Goal: Communication & Community: Participate in discussion

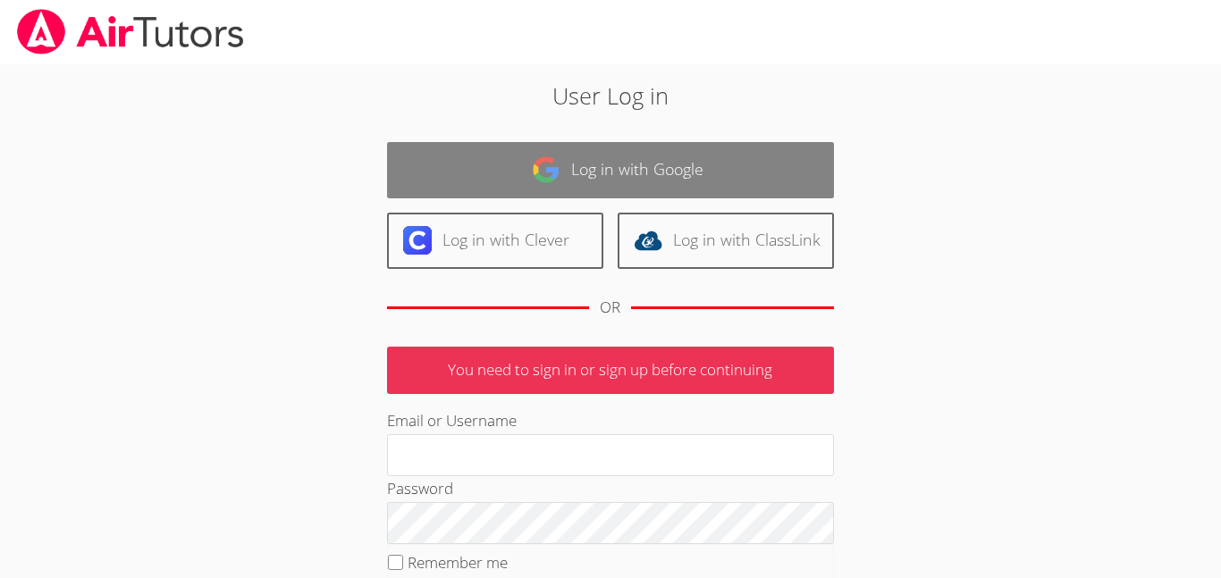
click at [783, 179] on link "Log in with Google" at bounding box center [610, 170] width 447 height 56
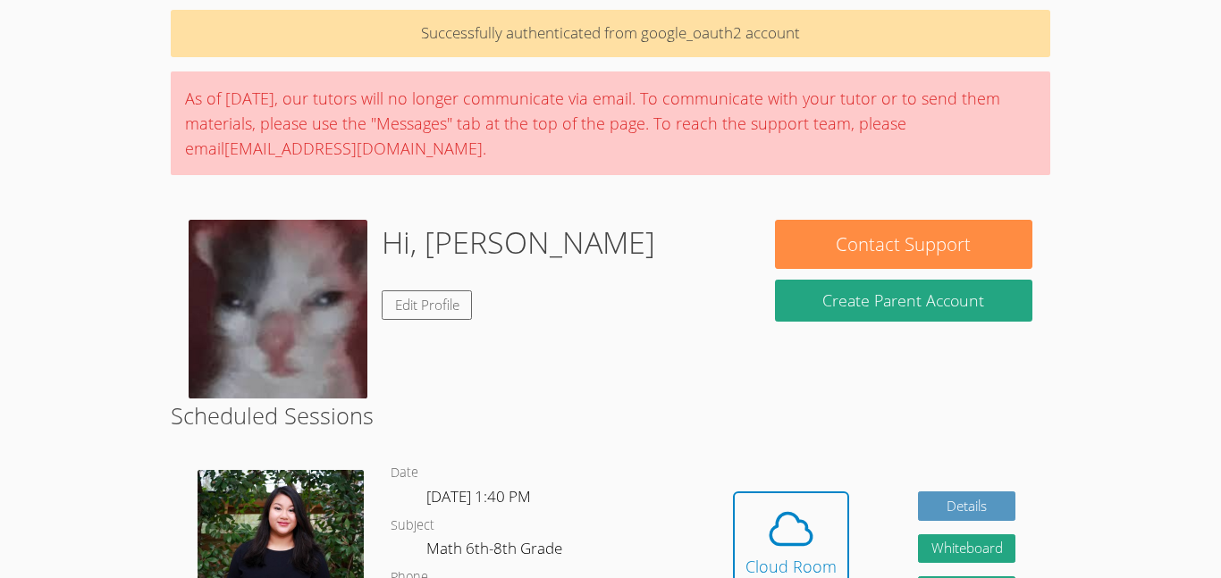
scroll to position [71, 0]
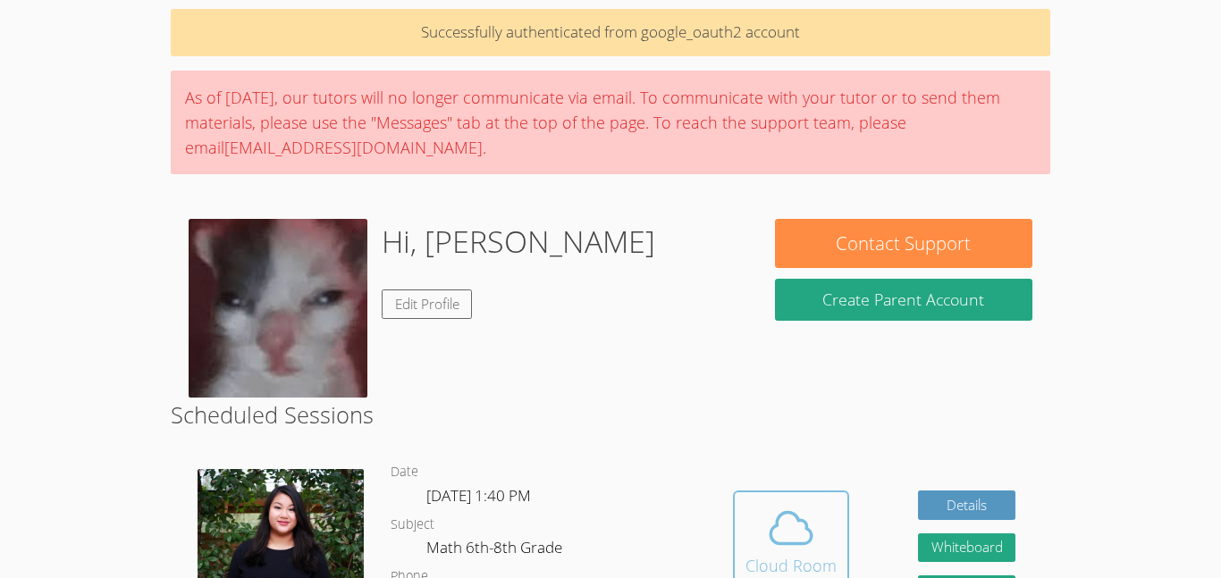
click at [755, 553] on div "Cloud Room" at bounding box center [790, 565] width 91 height 25
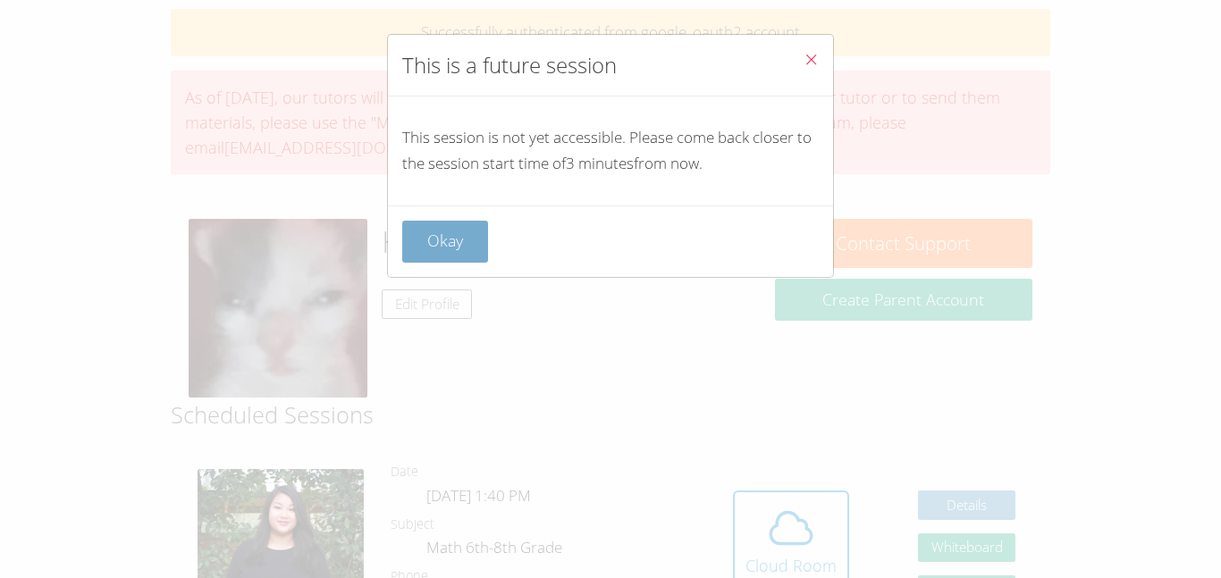
click at [452, 248] on button "Okay" at bounding box center [445, 242] width 86 height 42
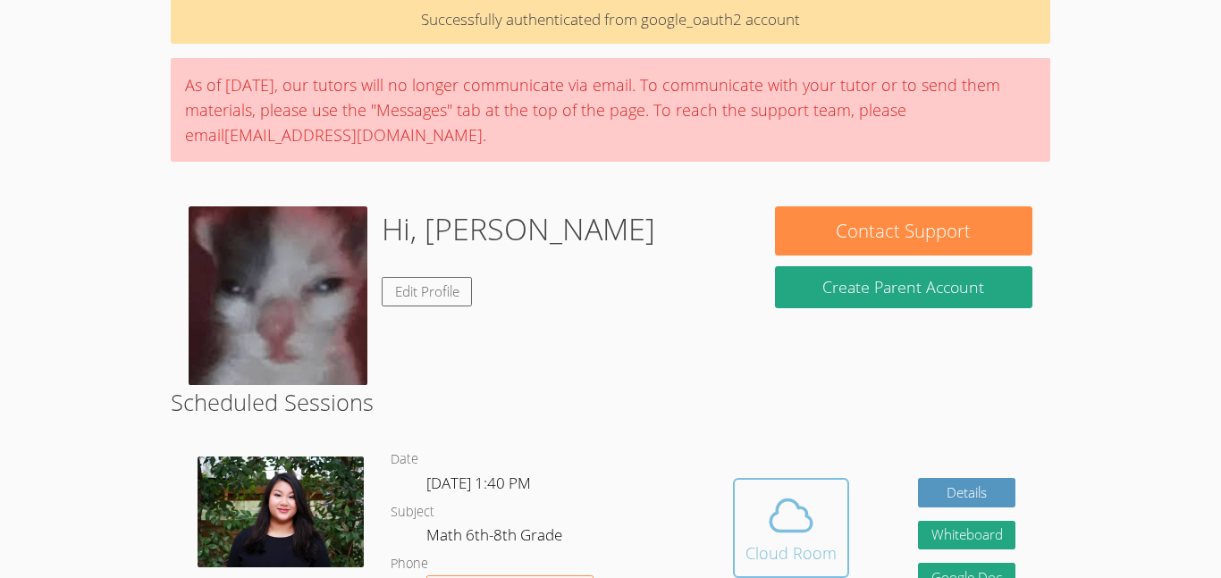
click at [770, 514] on icon at bounding box center [791, 516] width 50 height 50
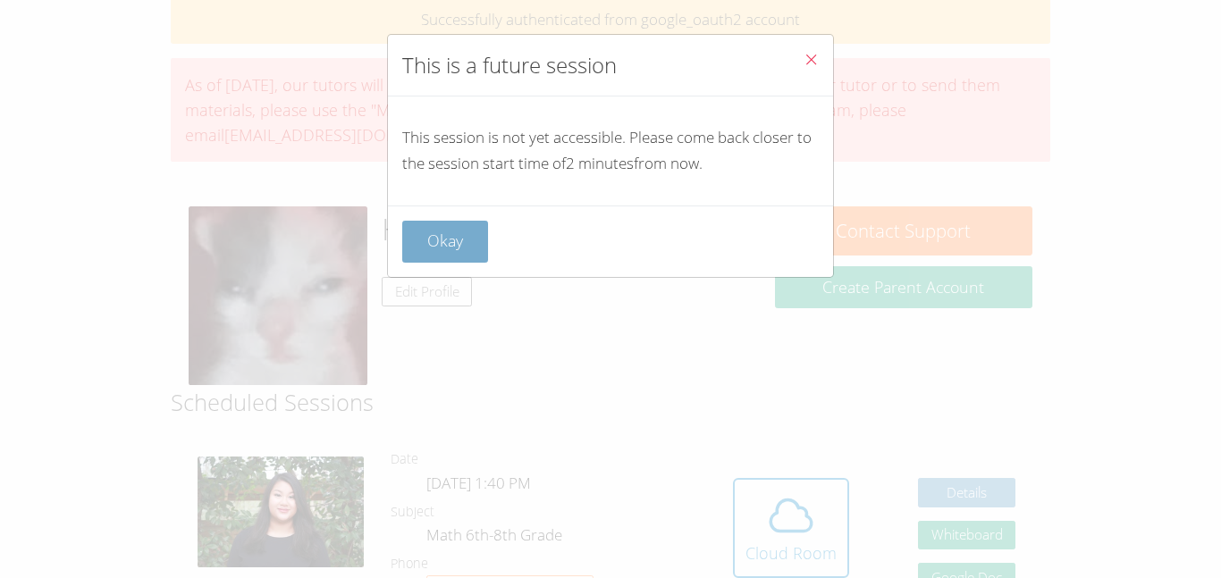
click at [476, 246] on button "Okay" at bounding box center [445, 242] width 86 height 42
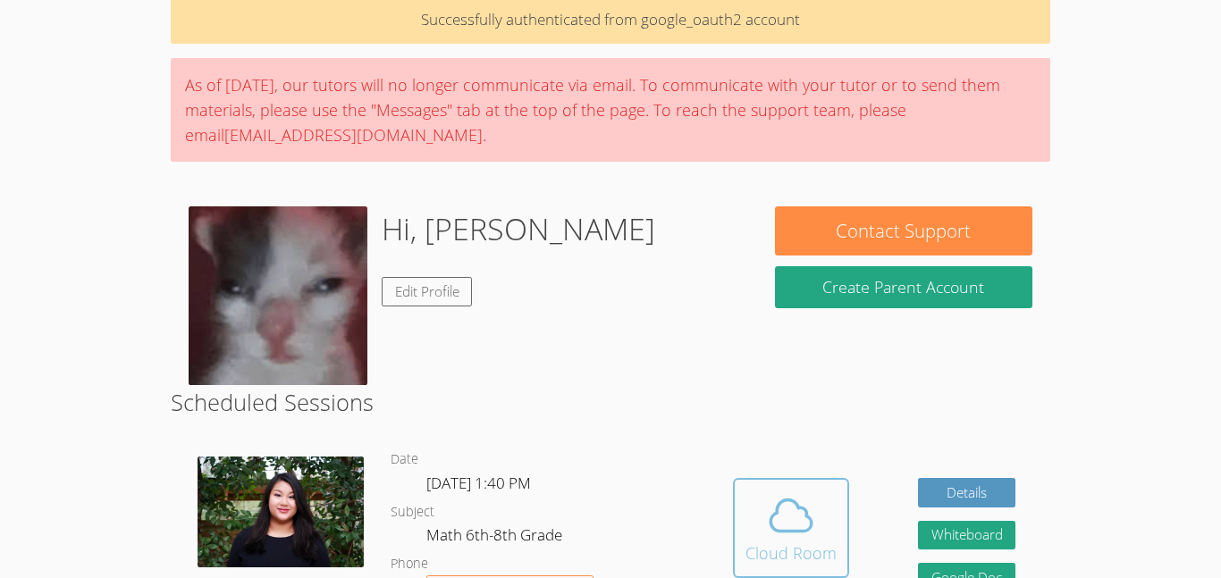
click at [768, 530] on icon at bounding box center [791, 516] width 50 height 50
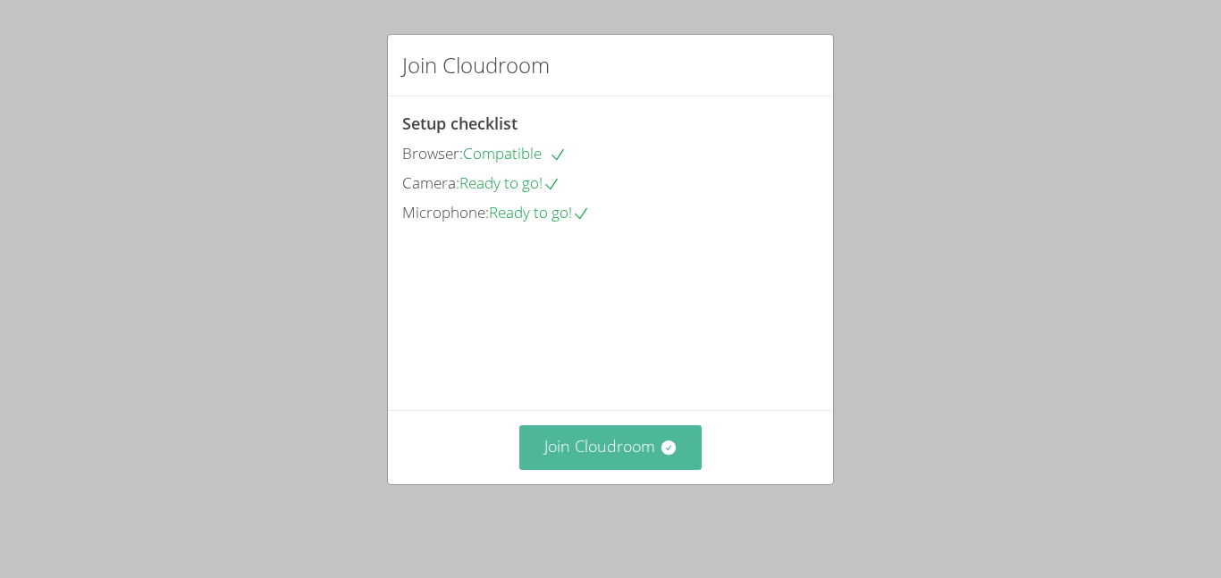
click at [613, 454] on button "Join Cloudroom" at bounding box center [610, 447] width 183 height 44
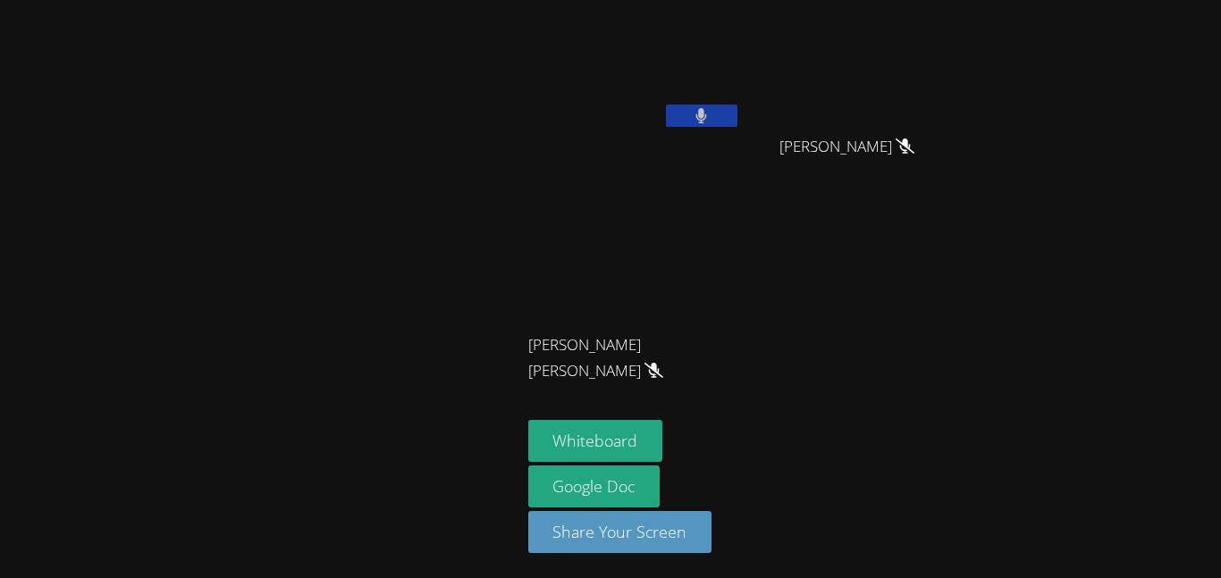
click at [707, 127] on div at bounding box center [702, 118] width 72 height 27
click at [711, 121] on button at bounding box center [702, 116] width 72 height 22
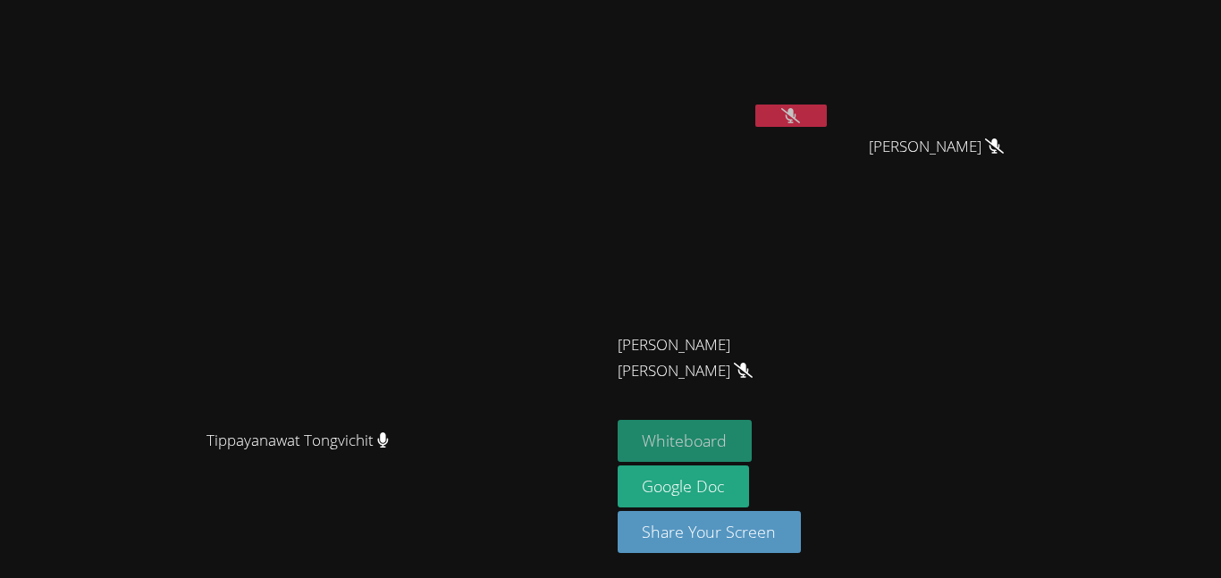
click at [753, 442] on button "Whiteboard" at bounding box center [685, 441] width 135 height 42
click at [800, 121] on icon at bounding box center [790, 115] width 19 height 15
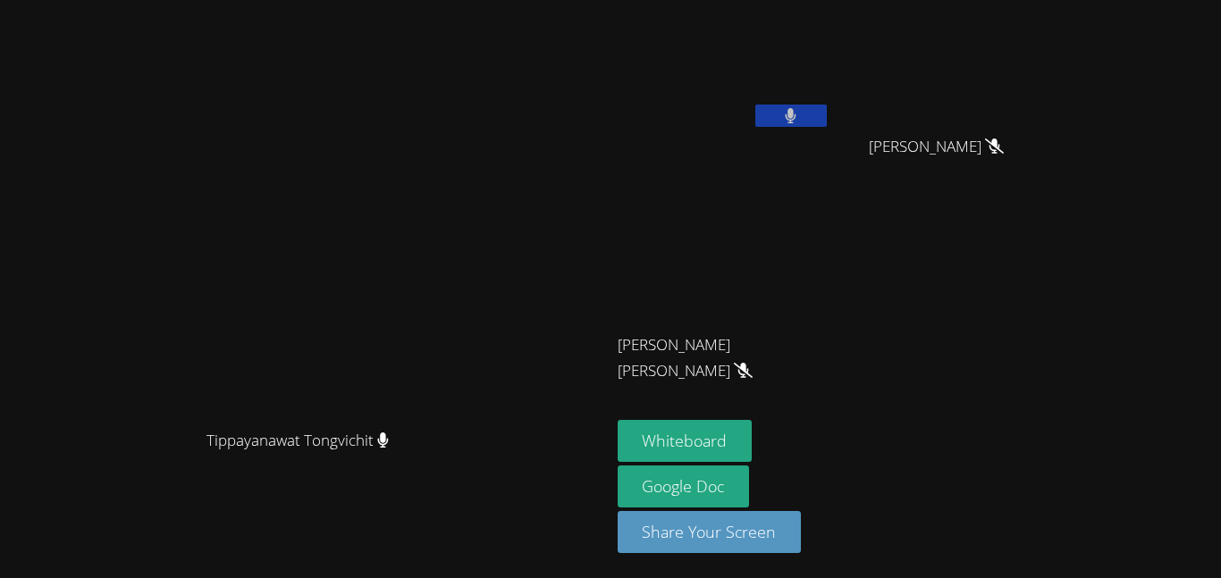
click at [796, 112] on icon at bounding box center [791, 115] width 11 height 15
click at [827, 121] on button at bounding box center [791, 116] width 72 height 22
click at [827, 119] on button at bounding box center [791, 116] width 72 height 22
click at [827, 113] on button at bounding box center [791, 116] width 72 height 22
click at [827, 109] on button at bounding box center [791, 116] width 72 height 22
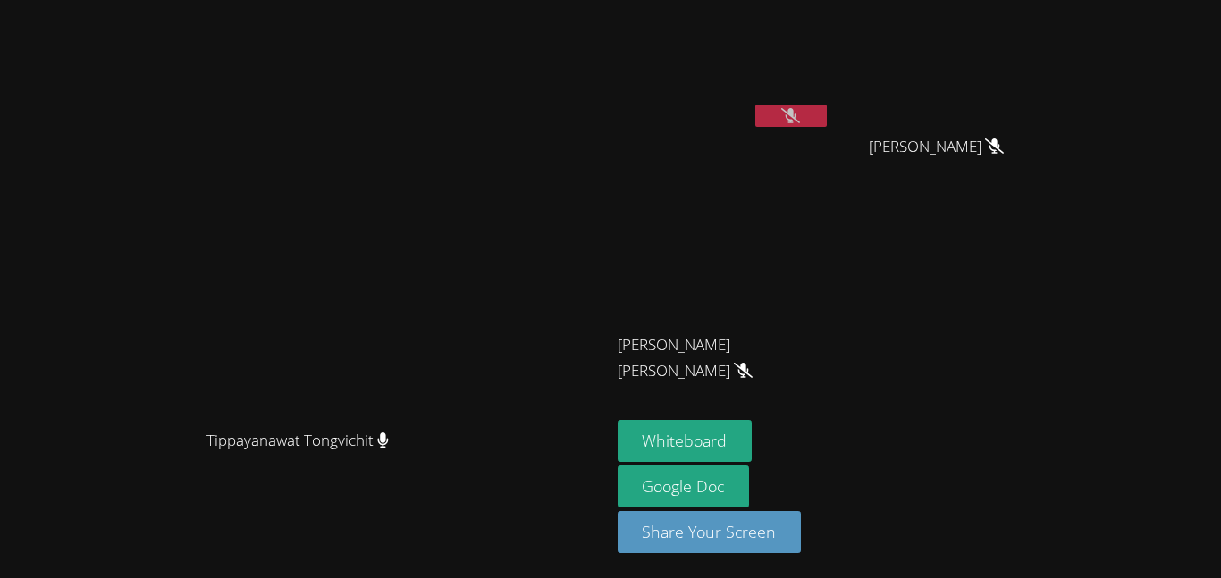
click at [800, 118] on icon at bounding box center [790, 115] width 19 height 15
click at [796, 118] on icon at bounding box center [791, 115] width 12 height 15
click at [827, 123] on button at bounding box center [791, 116] width 72 height 22
click at [827, 124] on button at bounding box center [791, 116] width 72 height 22
click at [827, 121] on button at bounding box center [791, 116] width 72 height 22
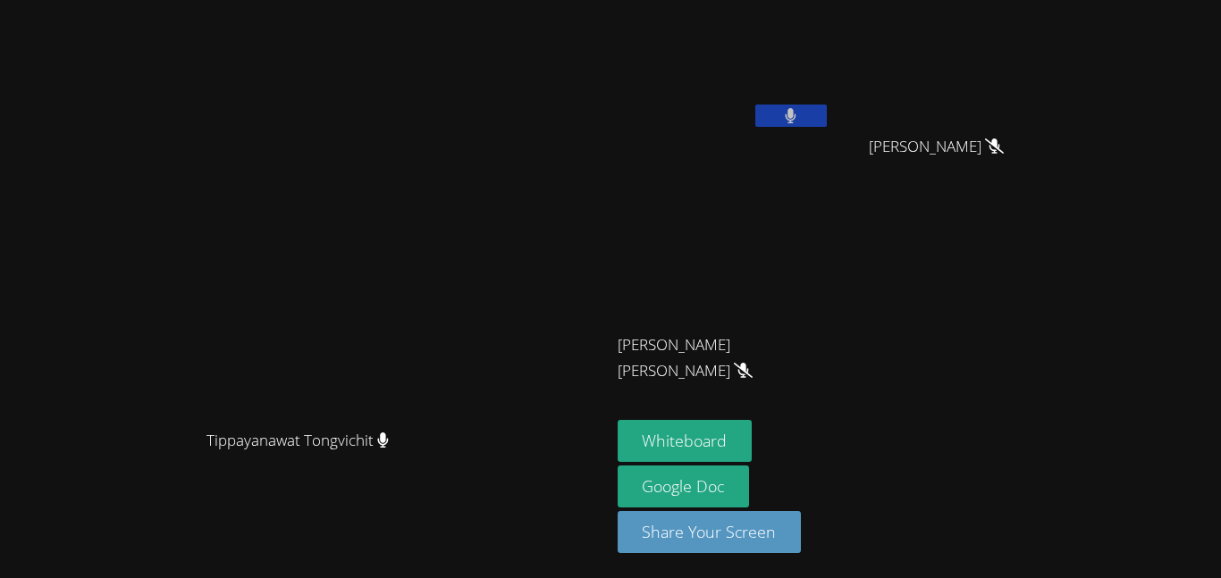
click at [827, 121] on button at bounding box center [791, 116] width 72 height 22
click at [800, 120] on icon at bounding box center [790, 115] width 19 height 15
click at [796, 118] on icon at bounding box center [791, 115] width 12 height 15
